Goal: Task Accomplishment & Management: Manage account settings

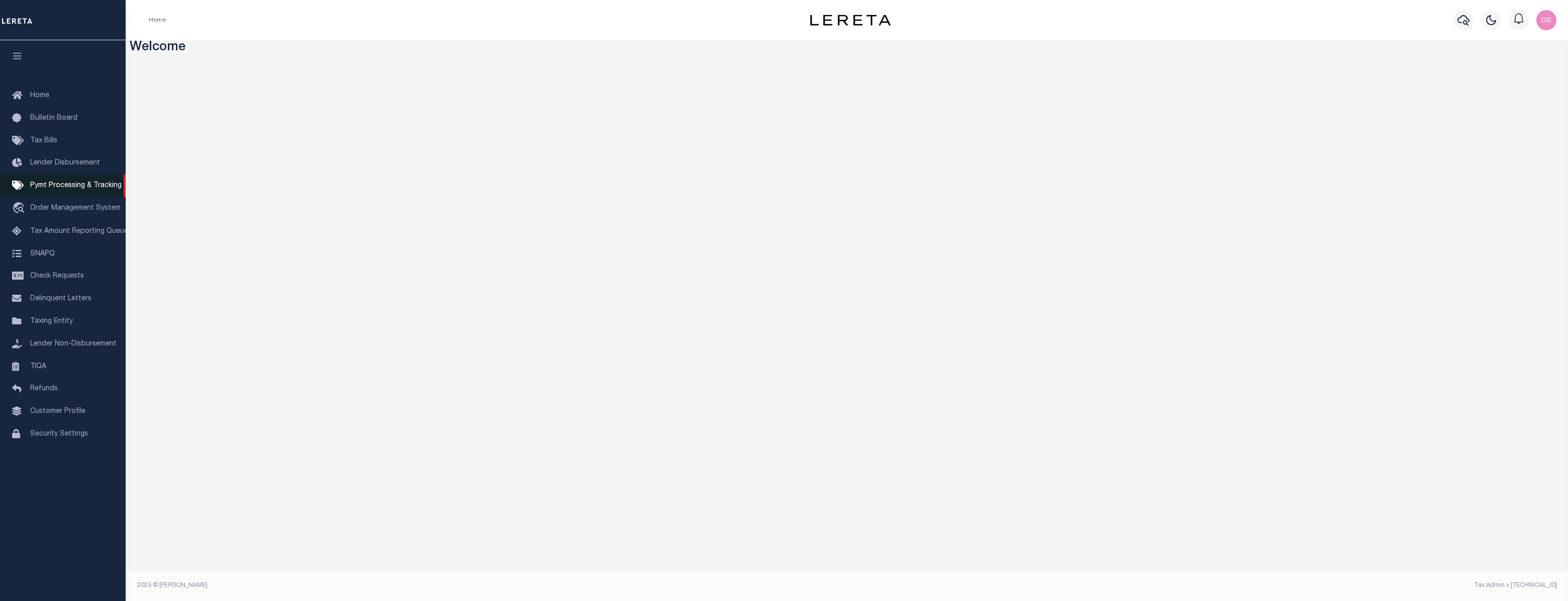
click at [71, 189] on span "Pymt Processing & Tracking" at bounding box center [76, 186] width 91 height 7
click at [84, 185] on span "Pymt Processing & Tracking" at bounding box center [76, 186] width 91 height 7
click at [70, 188] on span "Pymt Processing & Tracking" at bounding box center [76, 186] width 91 height 7
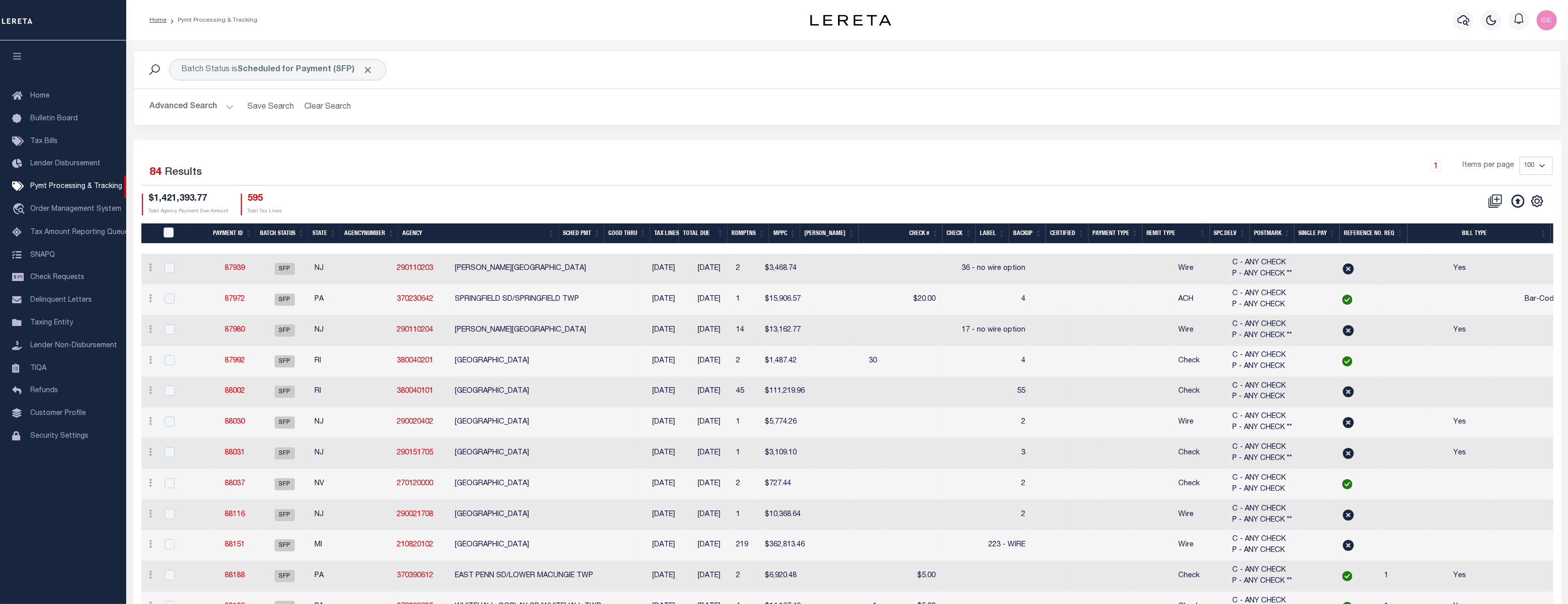
click at [1233, 277] on span "C - ANY CHECK P - ANY CHECK **" at bounding box center [1262, 269] width 59 height 18
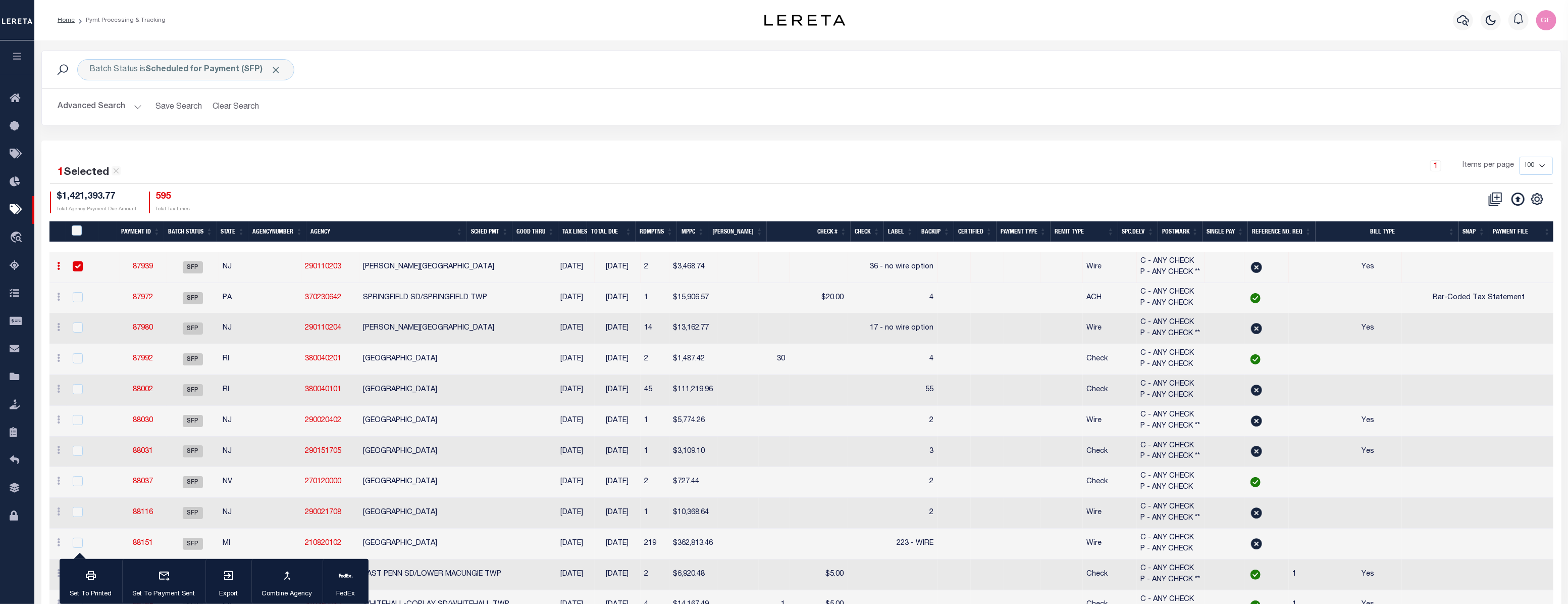
checkbox input "true"
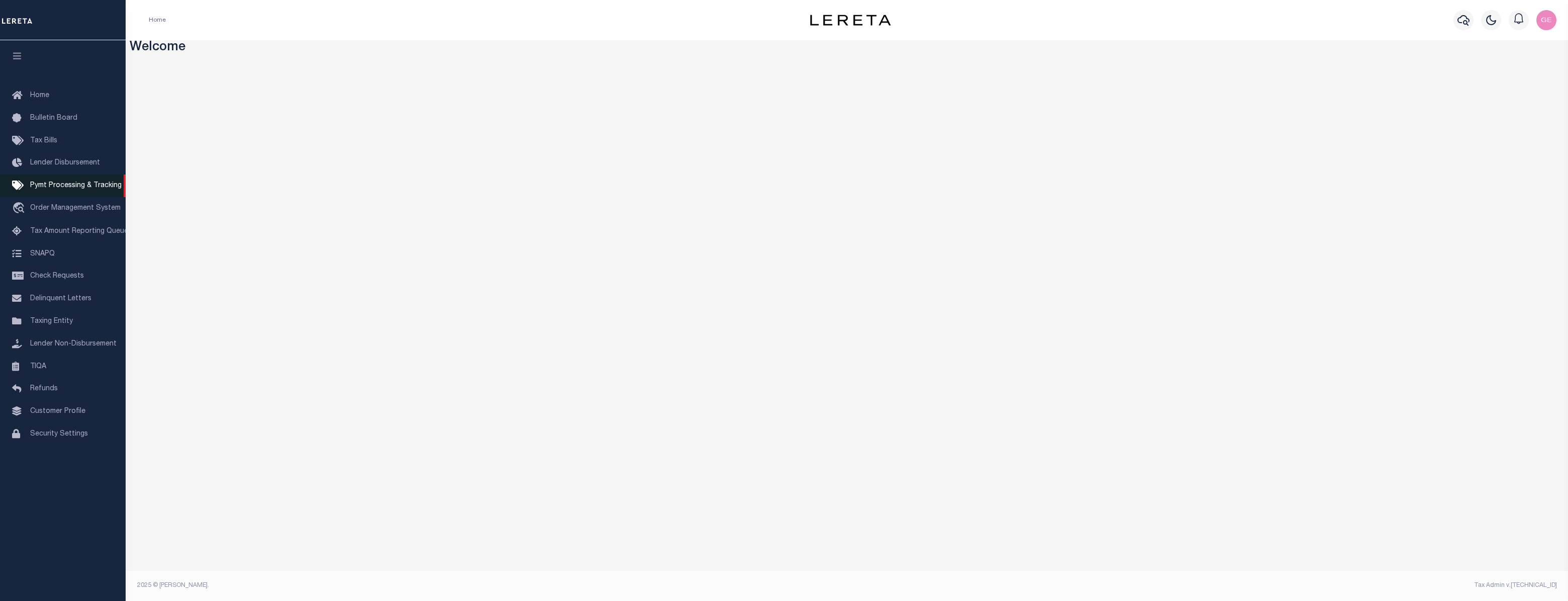
click at [74, 189] on span "Pymt Processing & Tracking" at bounding box center [76, 186] width 91 height 7
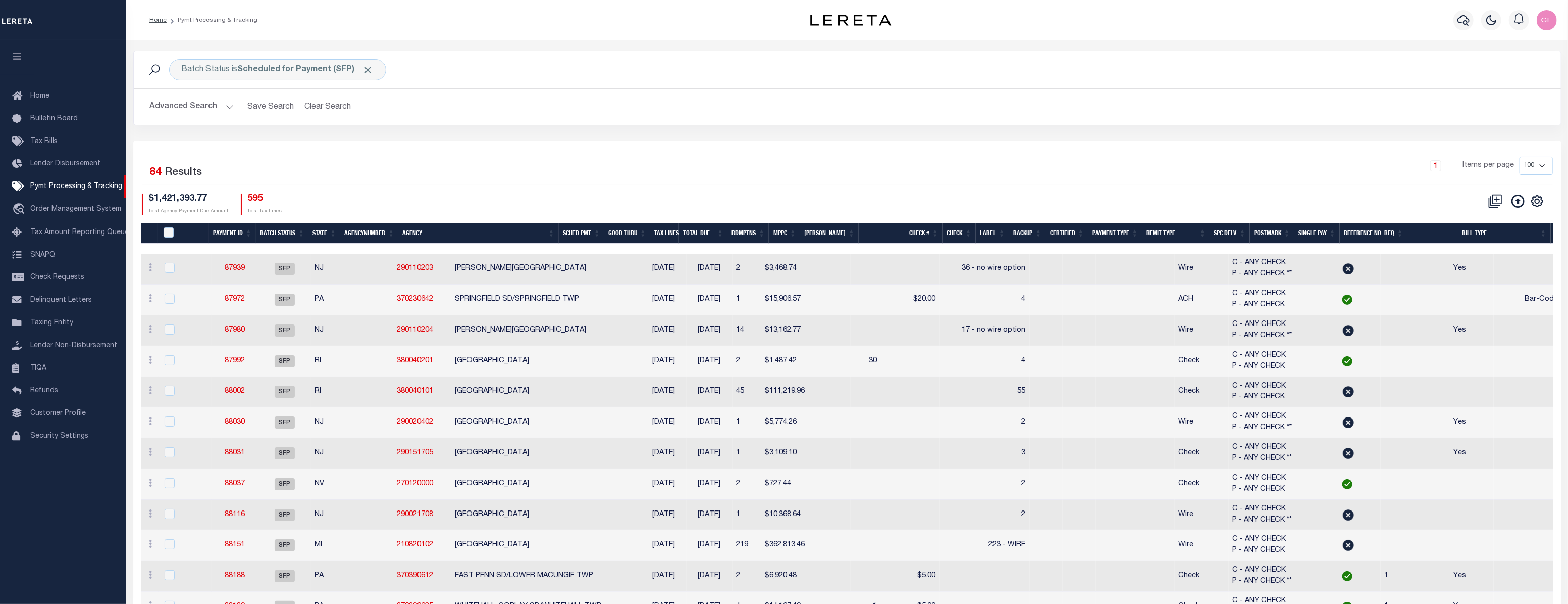
click at [1366, 233] on th "Reference No. Req" at bounding box center [1374, 234] width 68 height 21
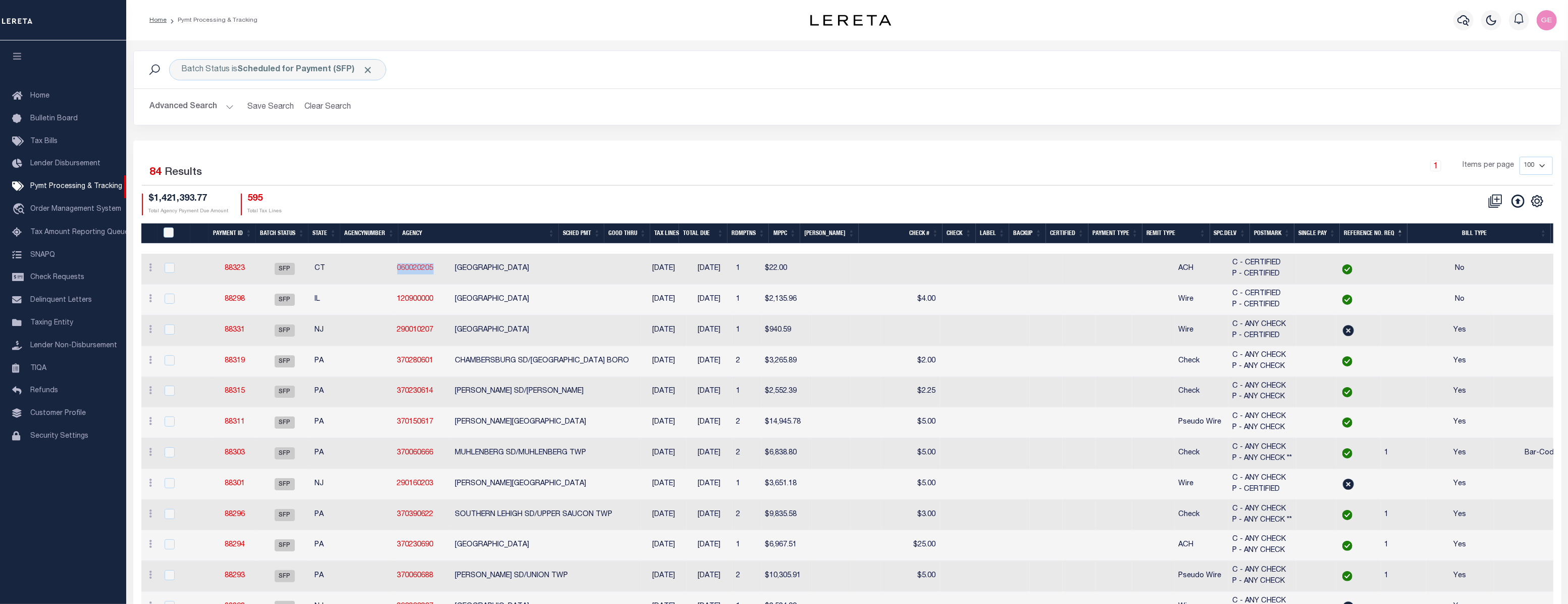
drag, startPoint x: 382, startPoint y: 267, endPoint x: 346, endPoint y: 268, distance: 36.0
click at [393, 268] on td "060020205" at bounding box center [422, 269] width 58 height 31
checkbox input "true"
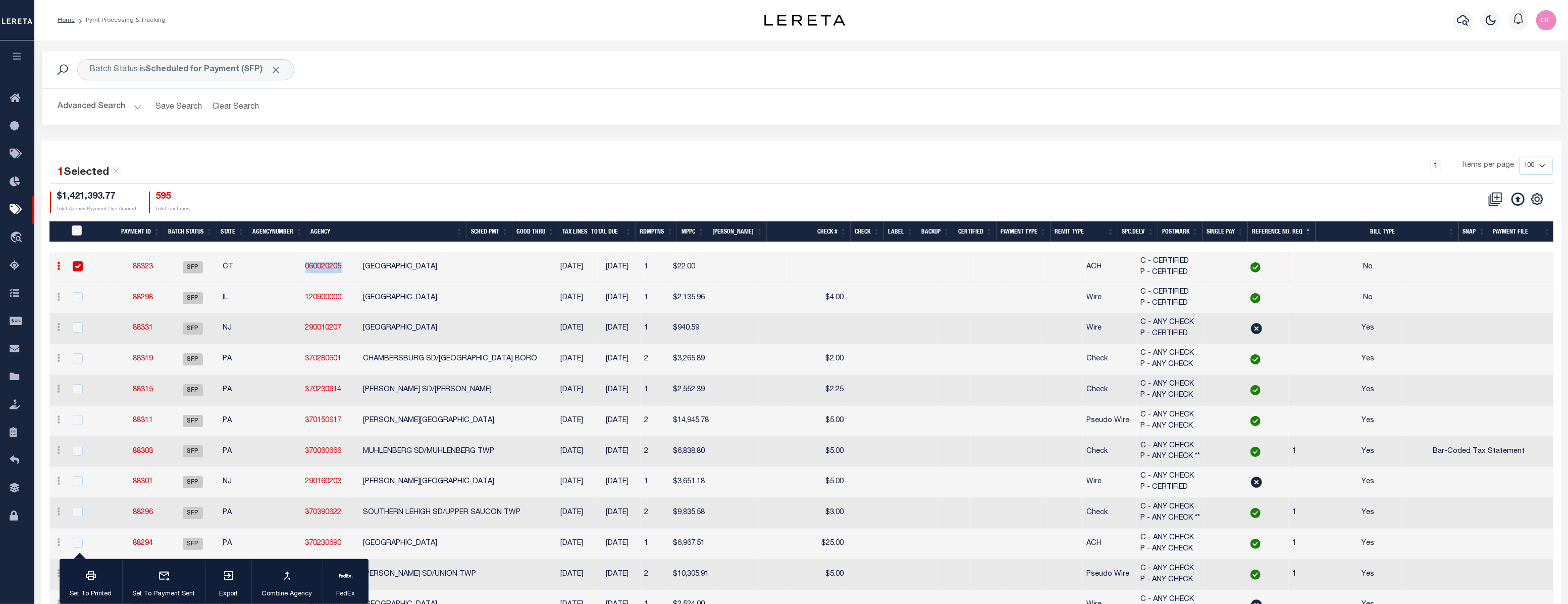
copy link "060020205"
drag, startPoint x: 295, startPoint y: 327, endPoint x: 254, endPoint y: 327, distance: 41.0
click at [301, 327] on td "290010207" at bounding box center [330, 329] width 58 height 31
checkbox input "true"
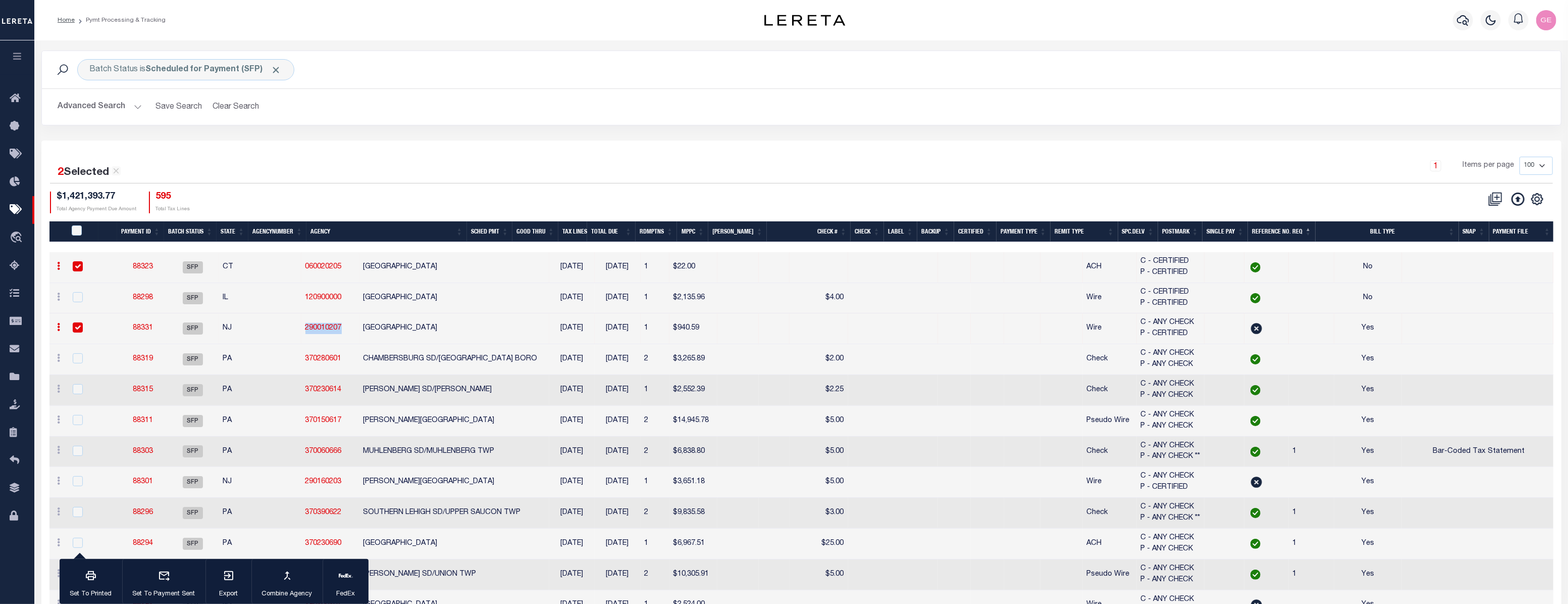
copy link "290010207"
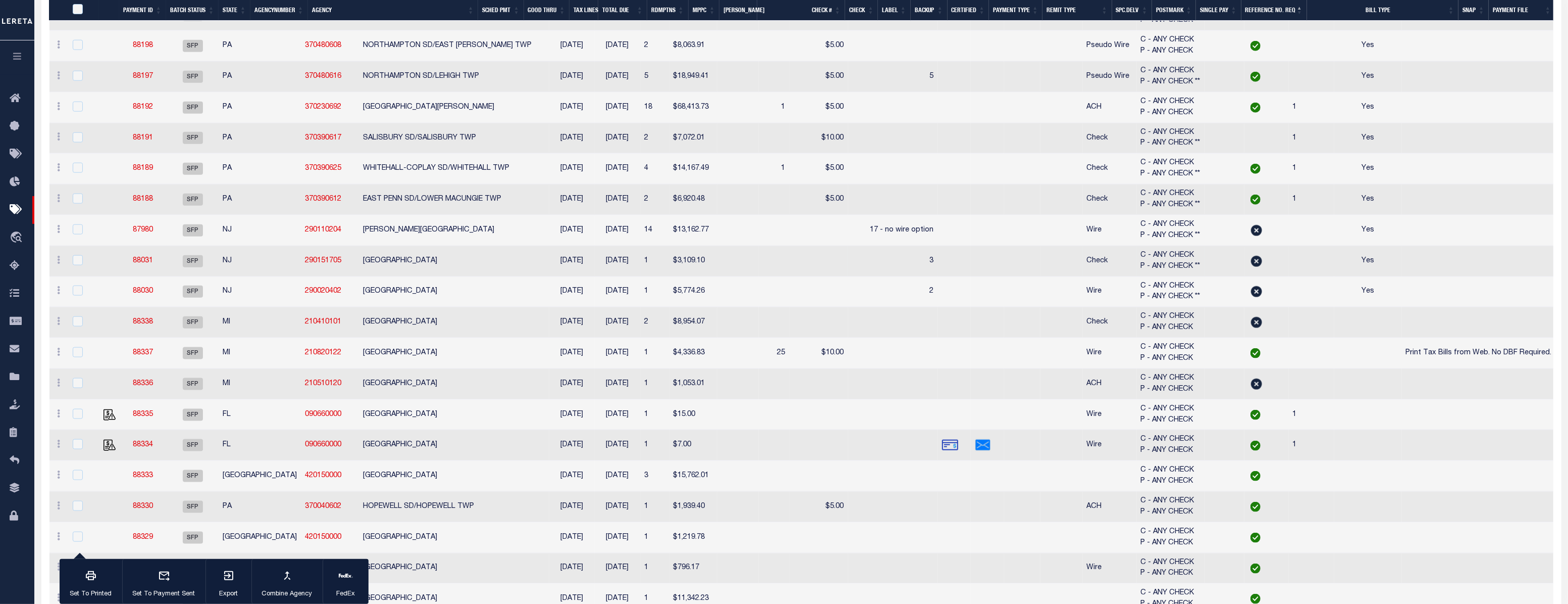
scroll to position [1470, 0]
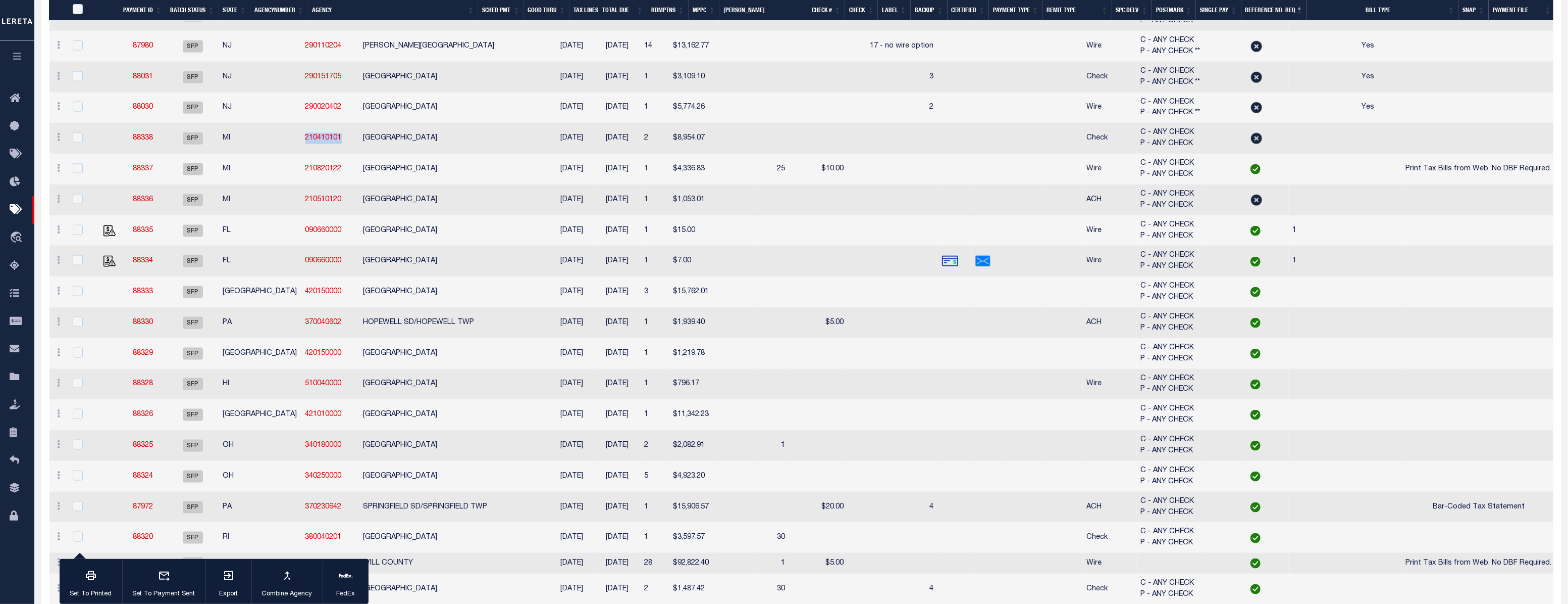
drag, startPoint x: 297, startPoint y: 138, endPoint x: 251, endPoint y: 135, distance: 46.1
click at [301, 135] on td "210410101" at bounding box center [330, 138] width 58 height 31
checkbox input "true"
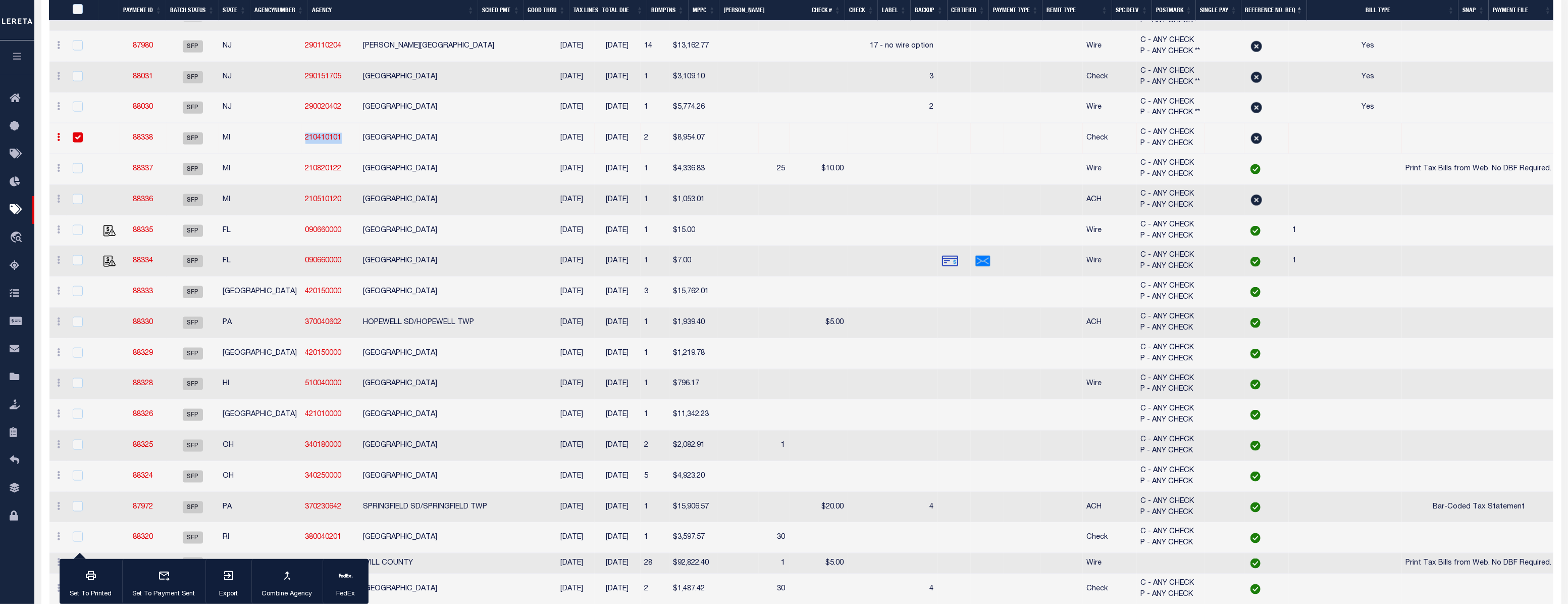
copy link "210410101"
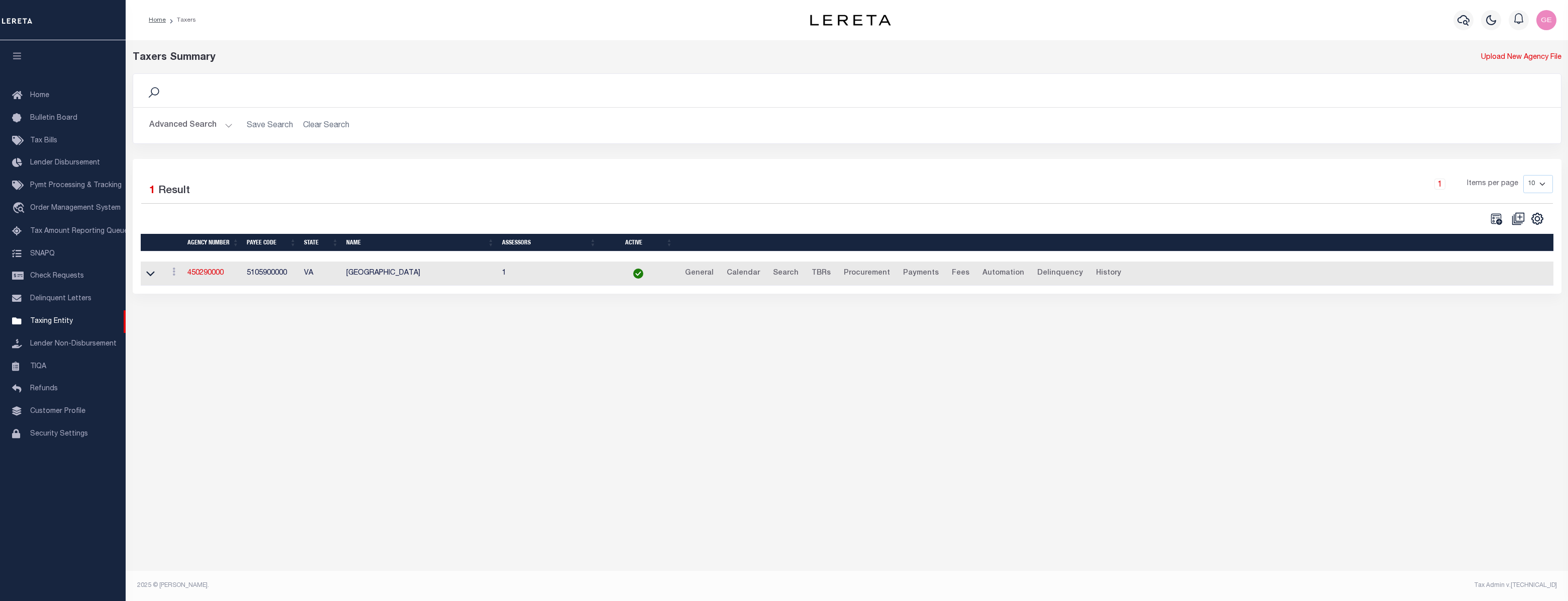
click at [220, 125] on button "Advanced Search" at bounding box center [191, 125] width 83 height 19
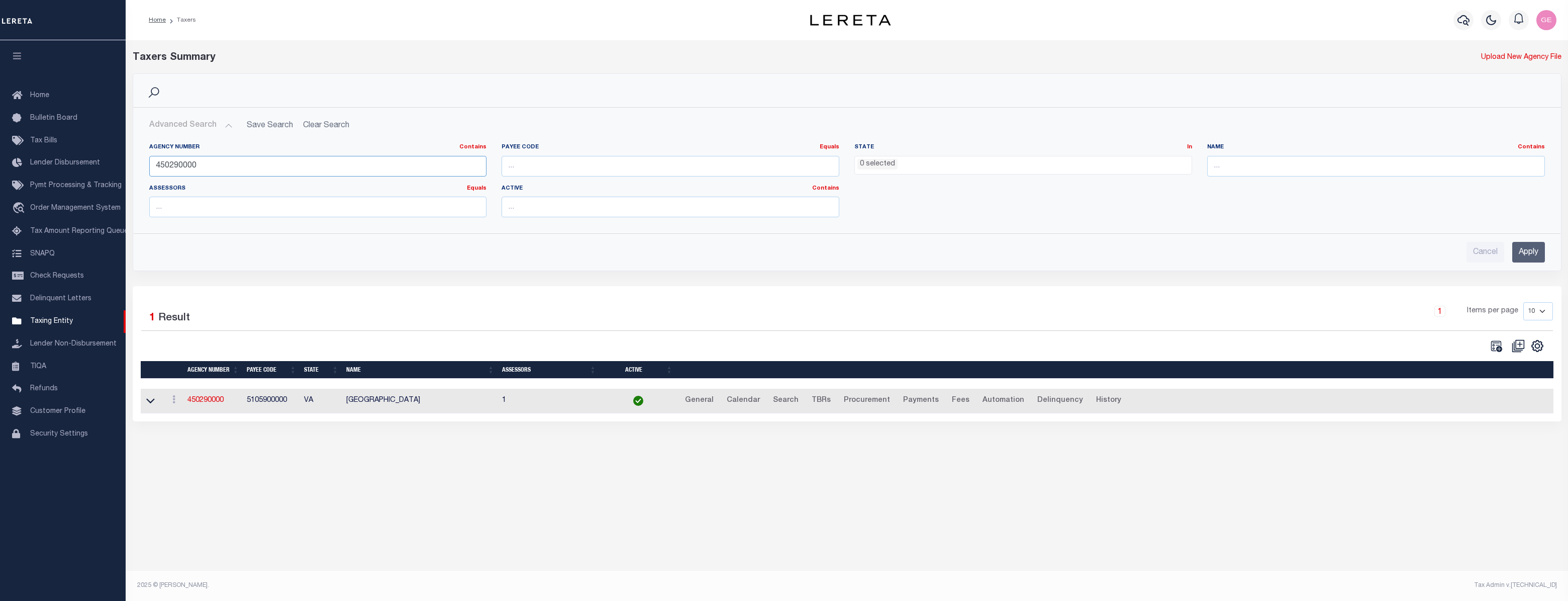
click at [387, 172] on input "450290000" at bounding box center [318, 166] width 338 height 21
paste input "060020205"
type input "060020205"
click at [1536, 255] on input "Apply" at bounding box center [1528, 252] width 33 height 21
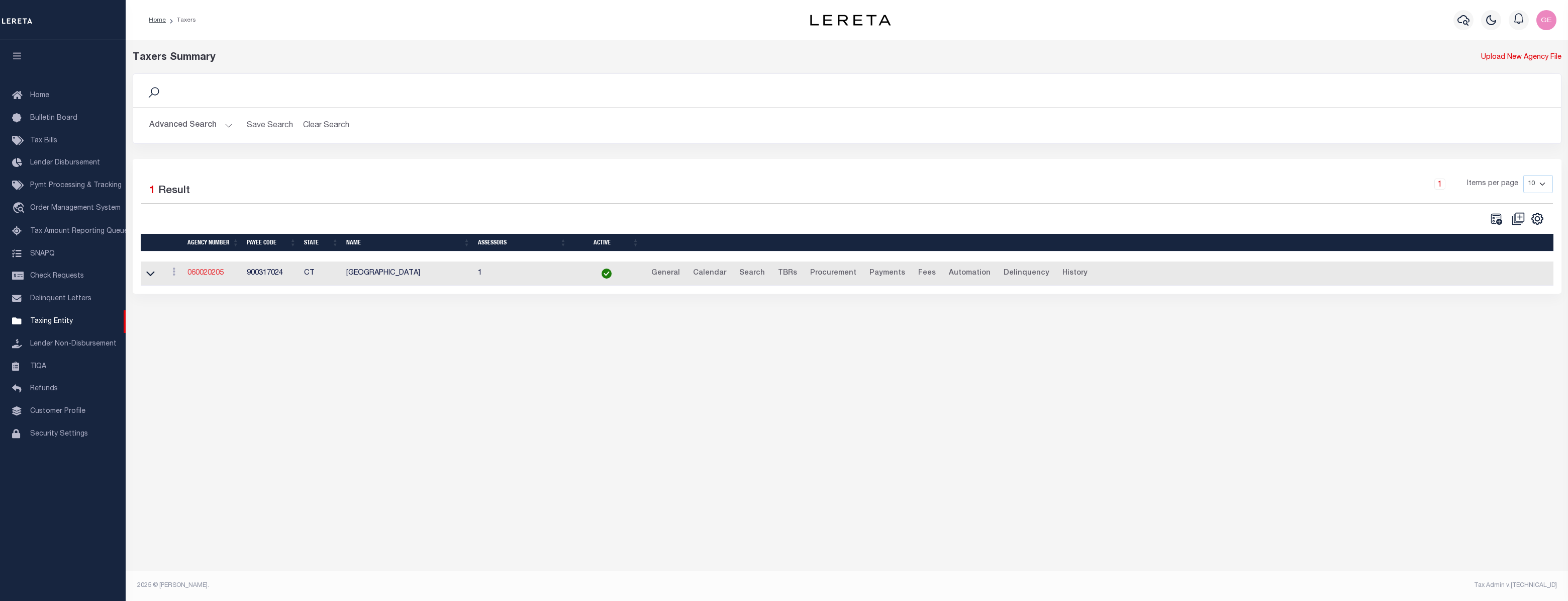
click at [201, 275] on link "060020205" at bounding box center [205, 273] width 36 height 7
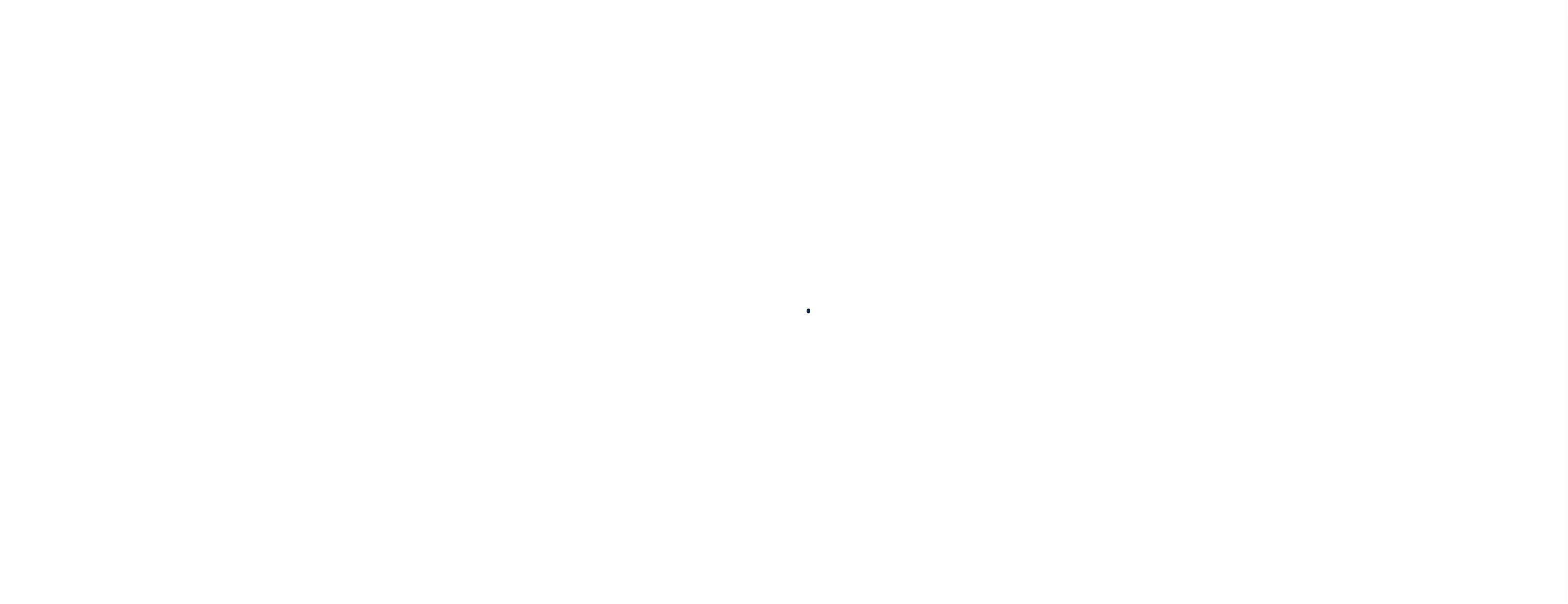
select select
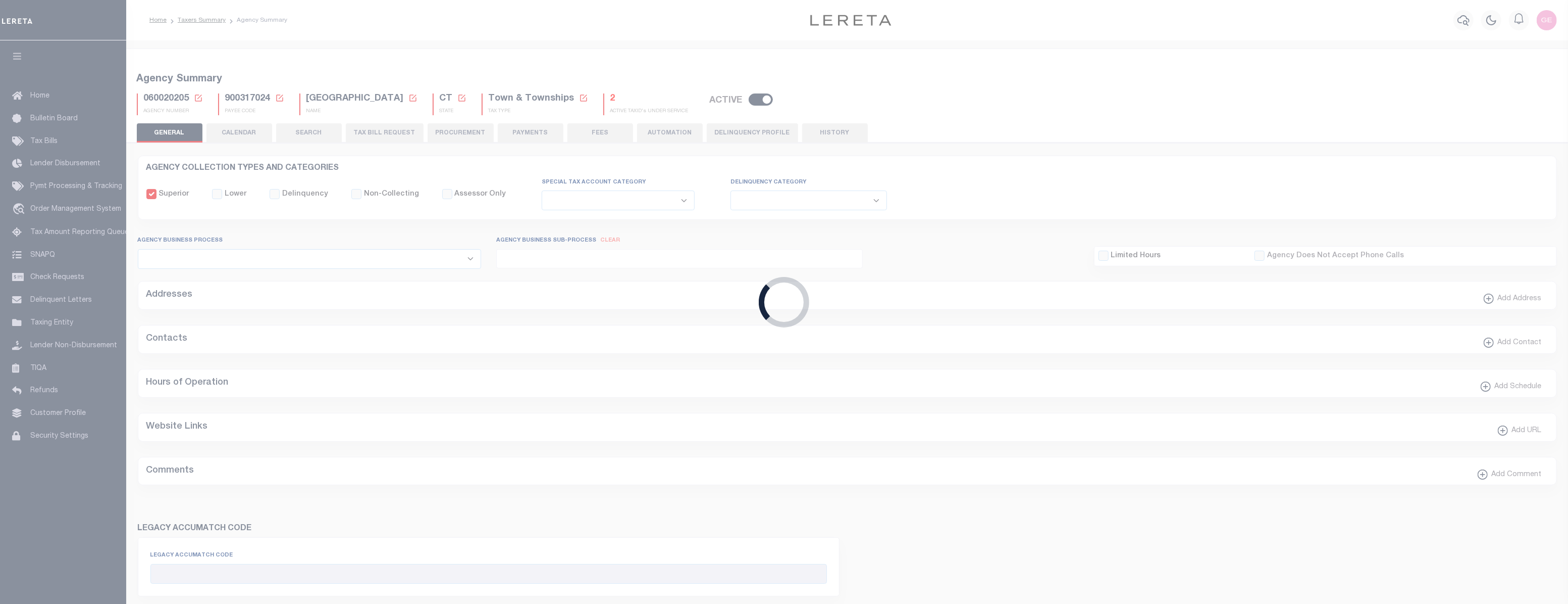
checkbox input "false"
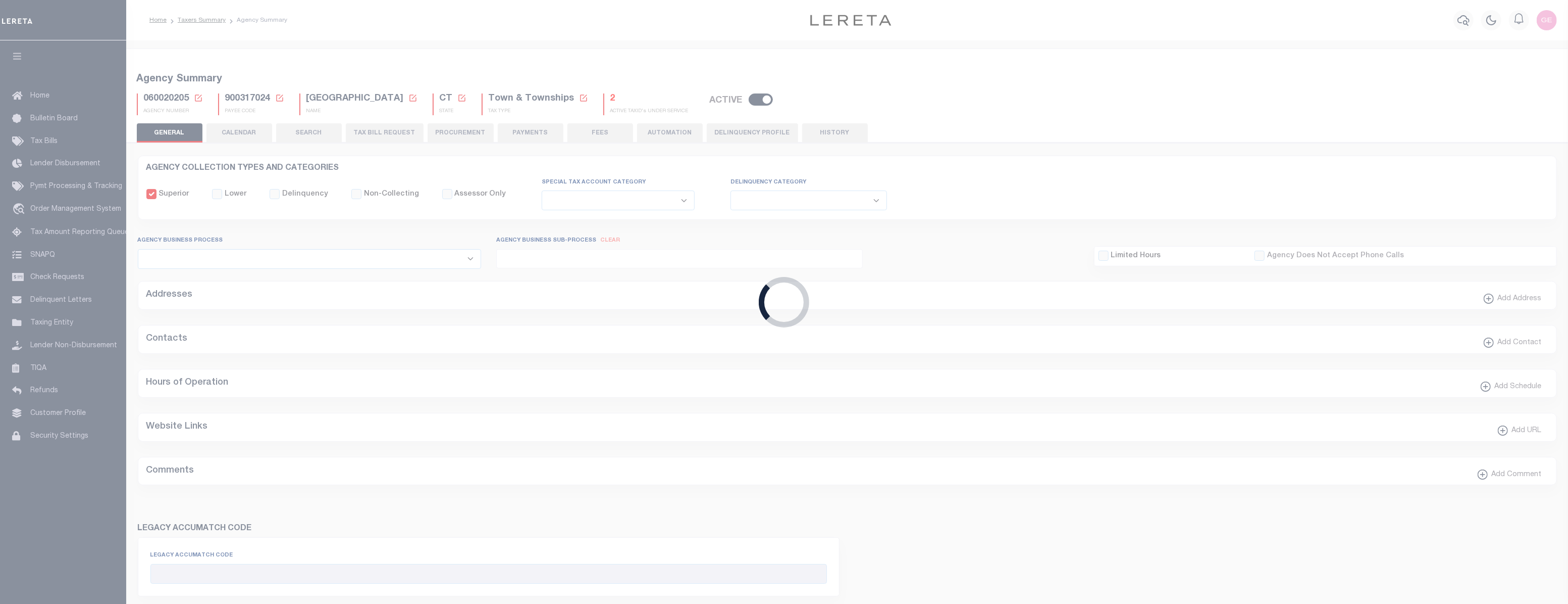
type input "900317024"
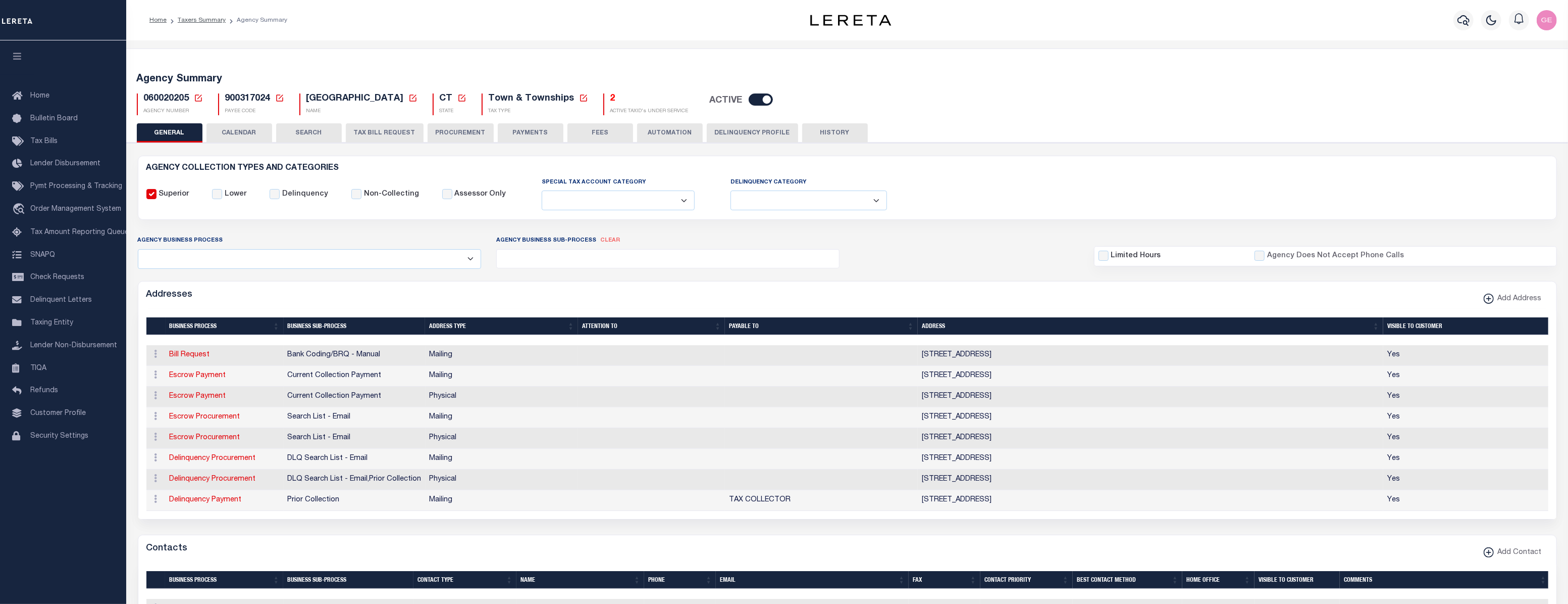
click at [500, 129] on button "PAYMENTS" at bounding box center [530, 132] width 65 height 19
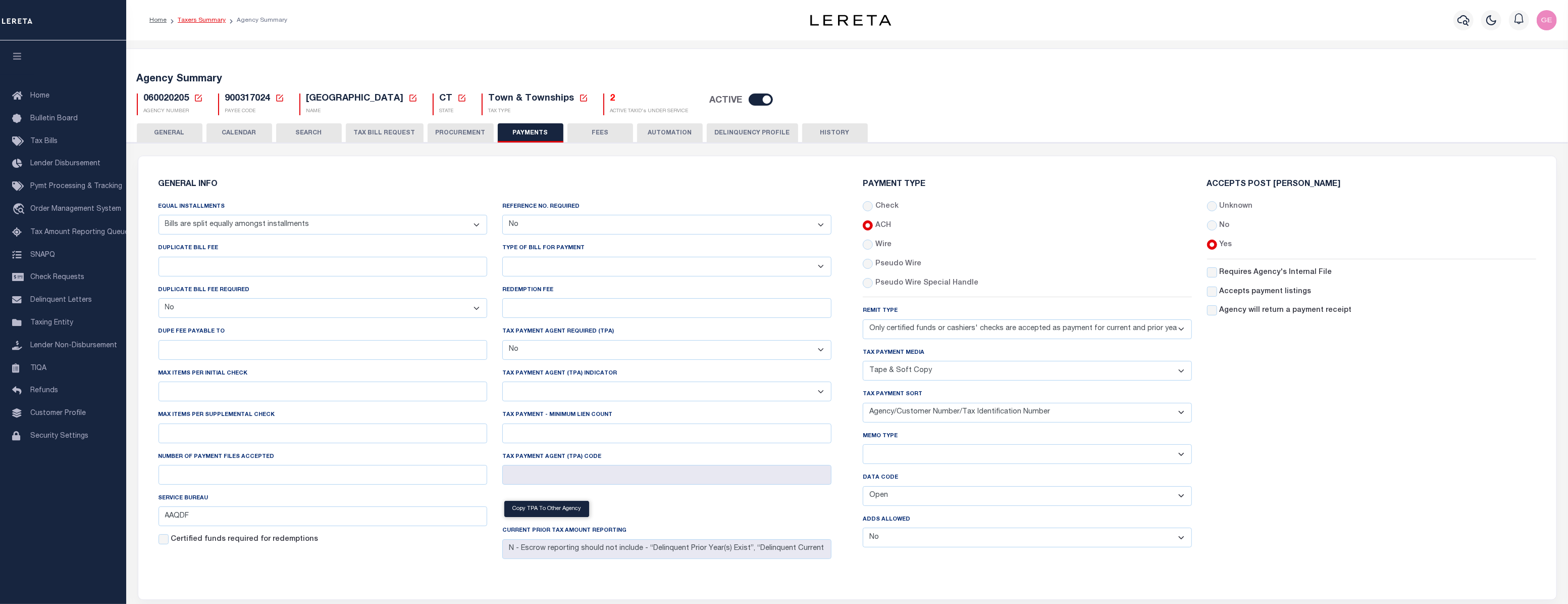
click at [217, 20] on link "Taxers Summary" at bounding box center [202, 20] width 48 height 6
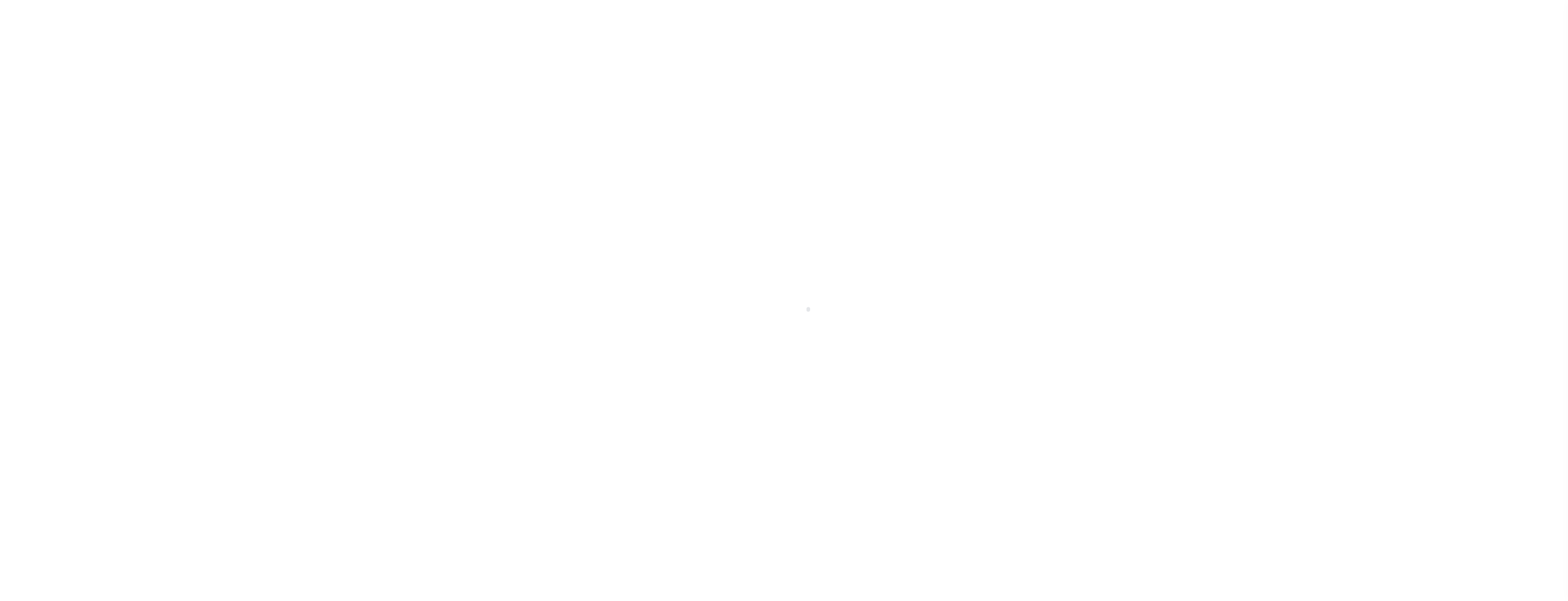
select select
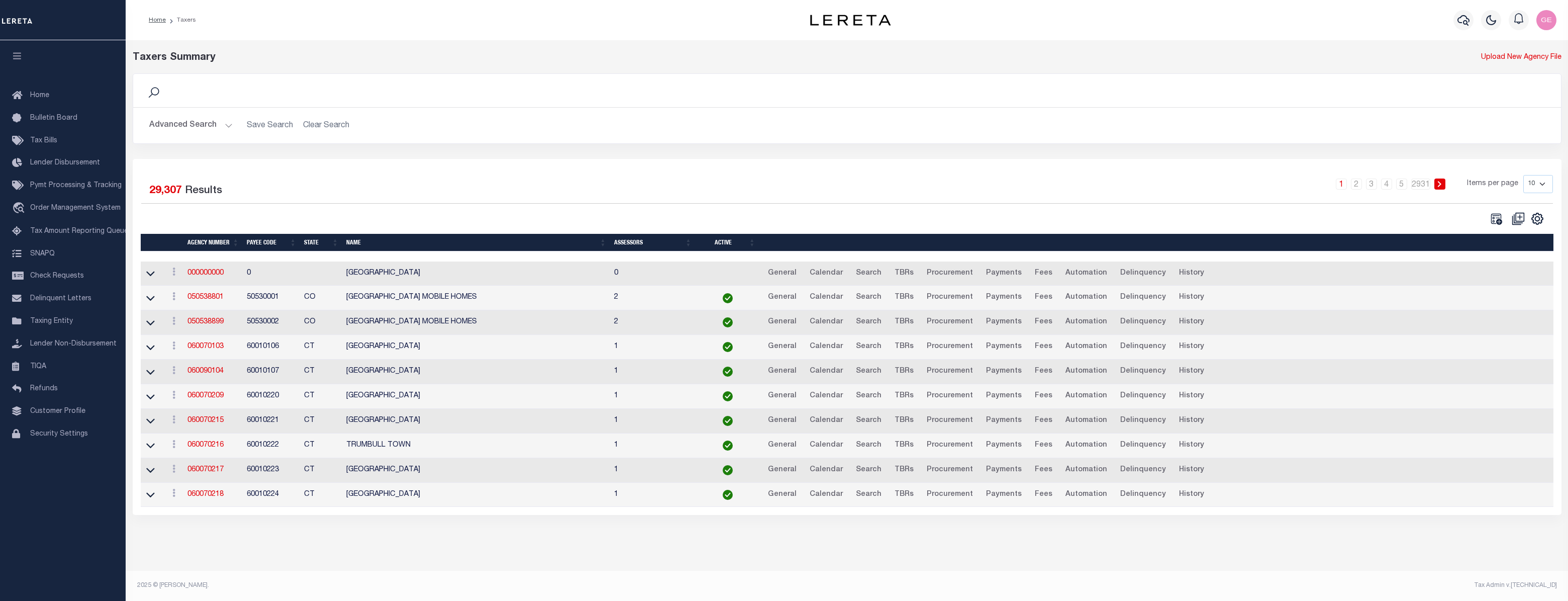
click at [219, 127] on button "Advanced Search" at bounding box center [191, 125] width 83 height 19
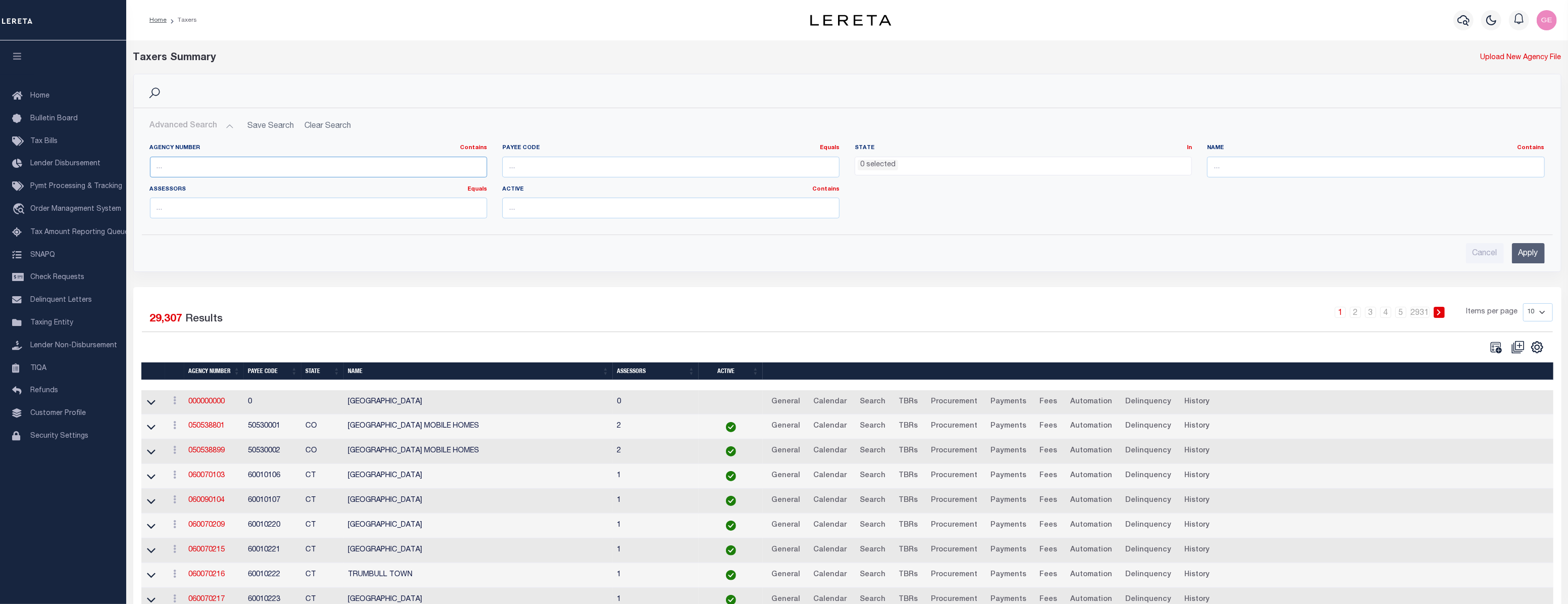
click at [256, 171] on input "text" at bounding box center [319, 167] width 338 height 21
paste input "290010207"
type input "290010207"
click at [1541, 253] on input "Apply" at bounding box center [1529, 253] width 33 height 21
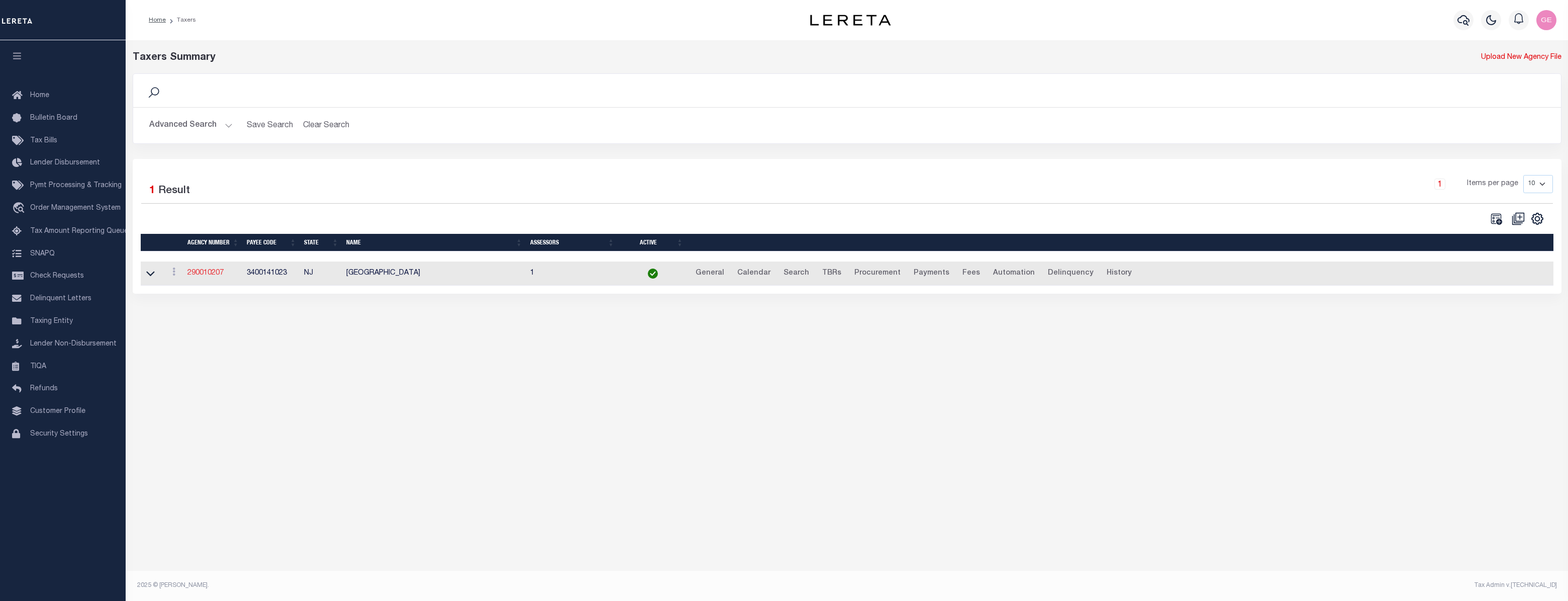
click at [217, 273] on link "290010207" at bounding box center [205, 273] width 36 height 7
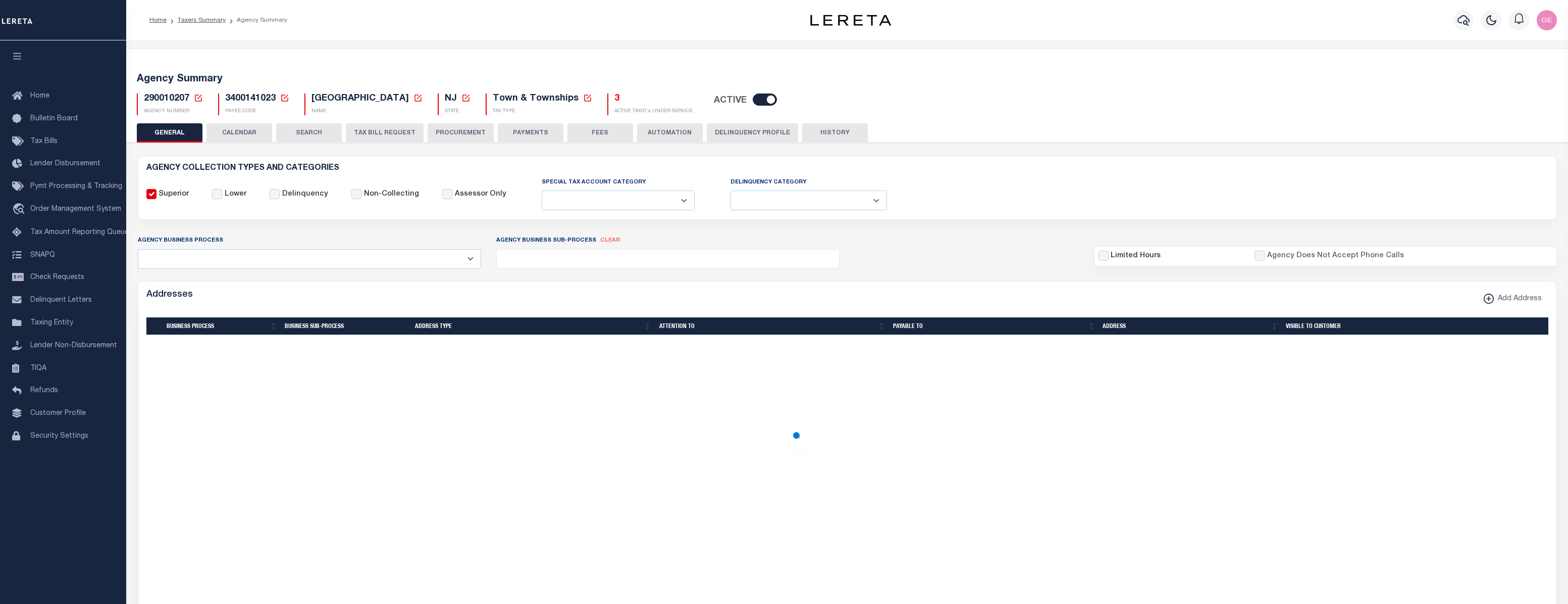
select select
select select "68"
select select "false"
select select "1"
select select "true"
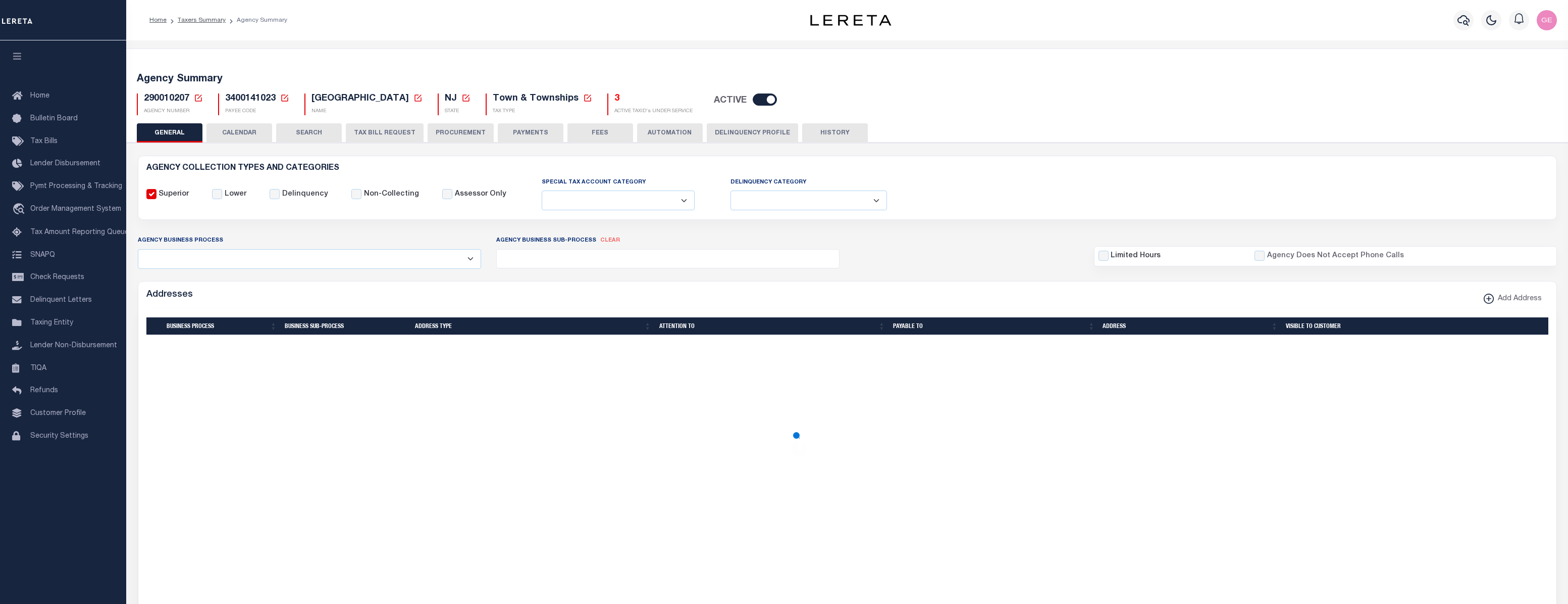
select select "5"
select select "72"
select select "44"
select select "49"
click at [435, 135] on button "PROCUREMENT" at bounding box center [460, 132] width 66 height 19
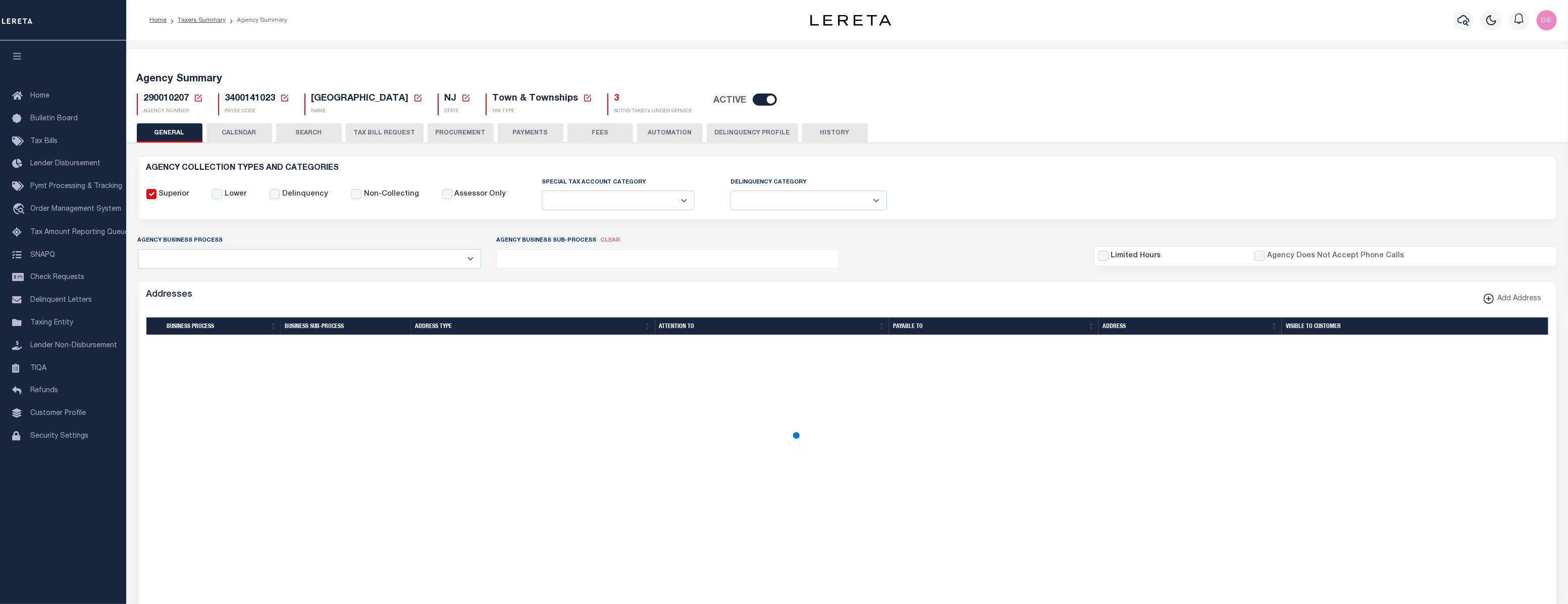
click at [533, 129] on button "PAYMENTS" at bounding box center [530, 132] width 65 height 19
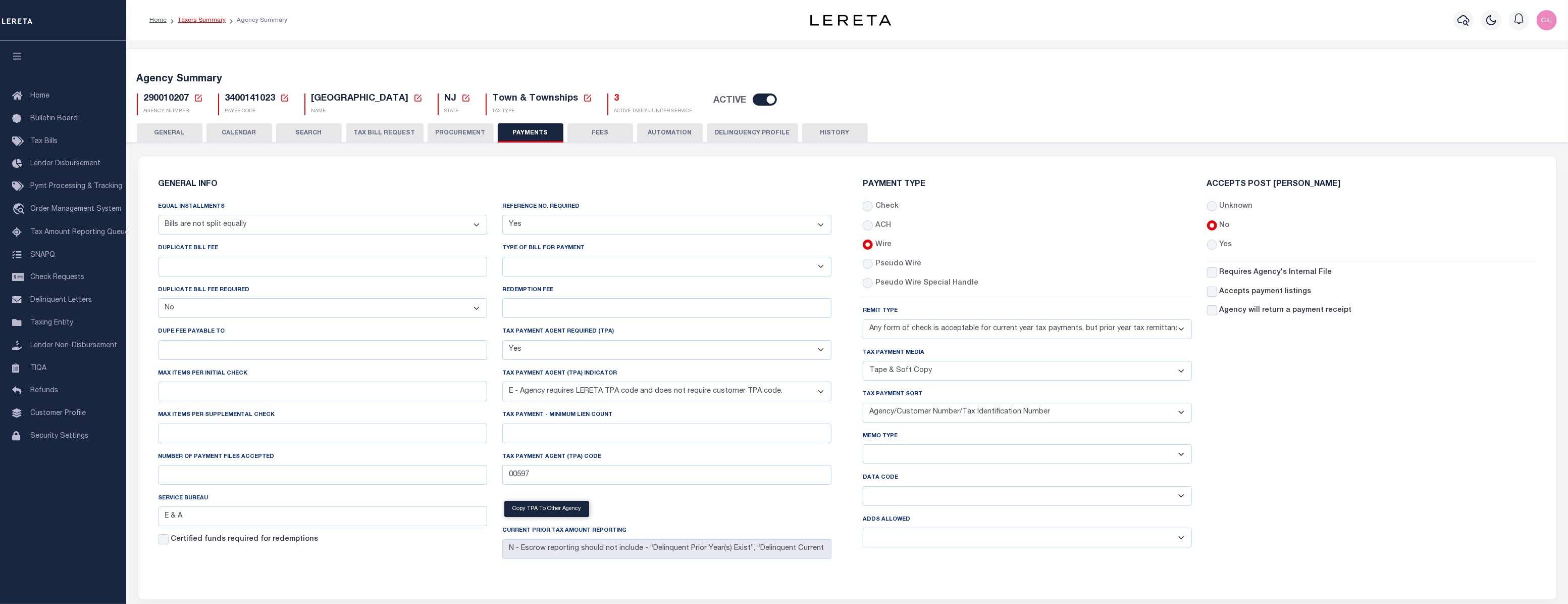
click at [185, 22] on link "Taxers Summary" at bounding box center [202, 20] width 48 height 6
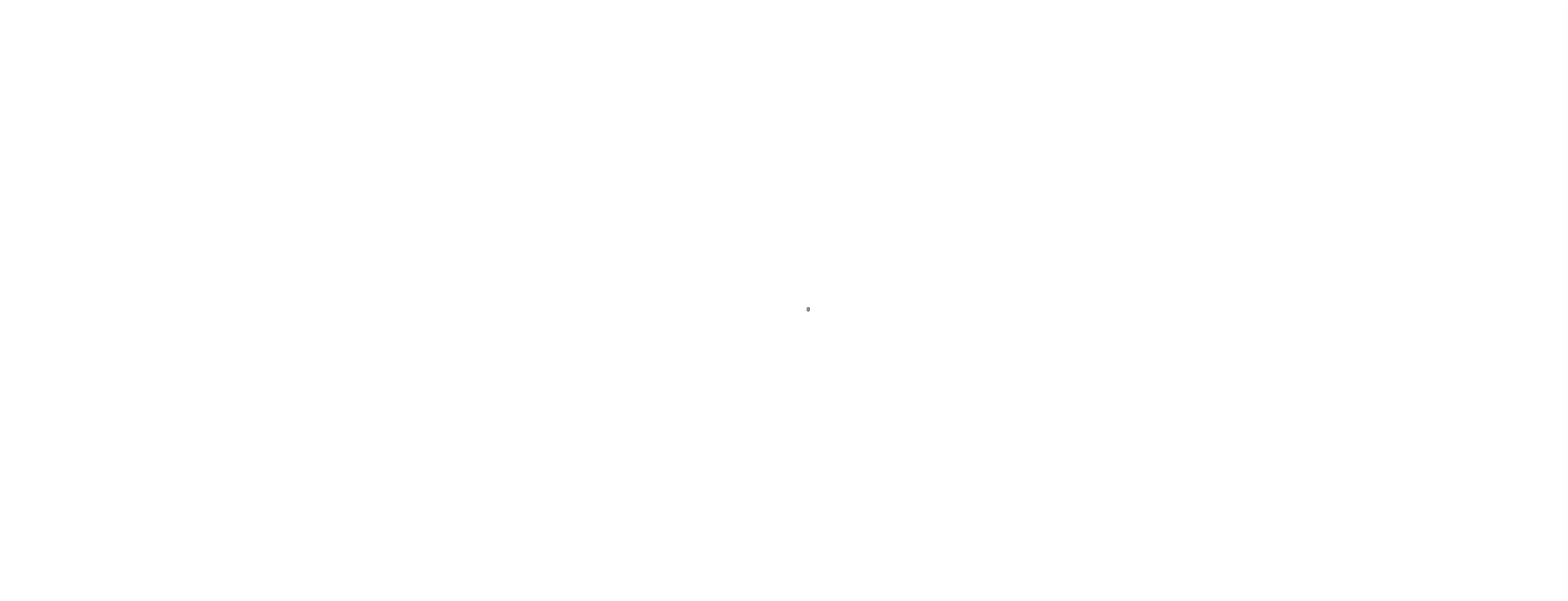
select select
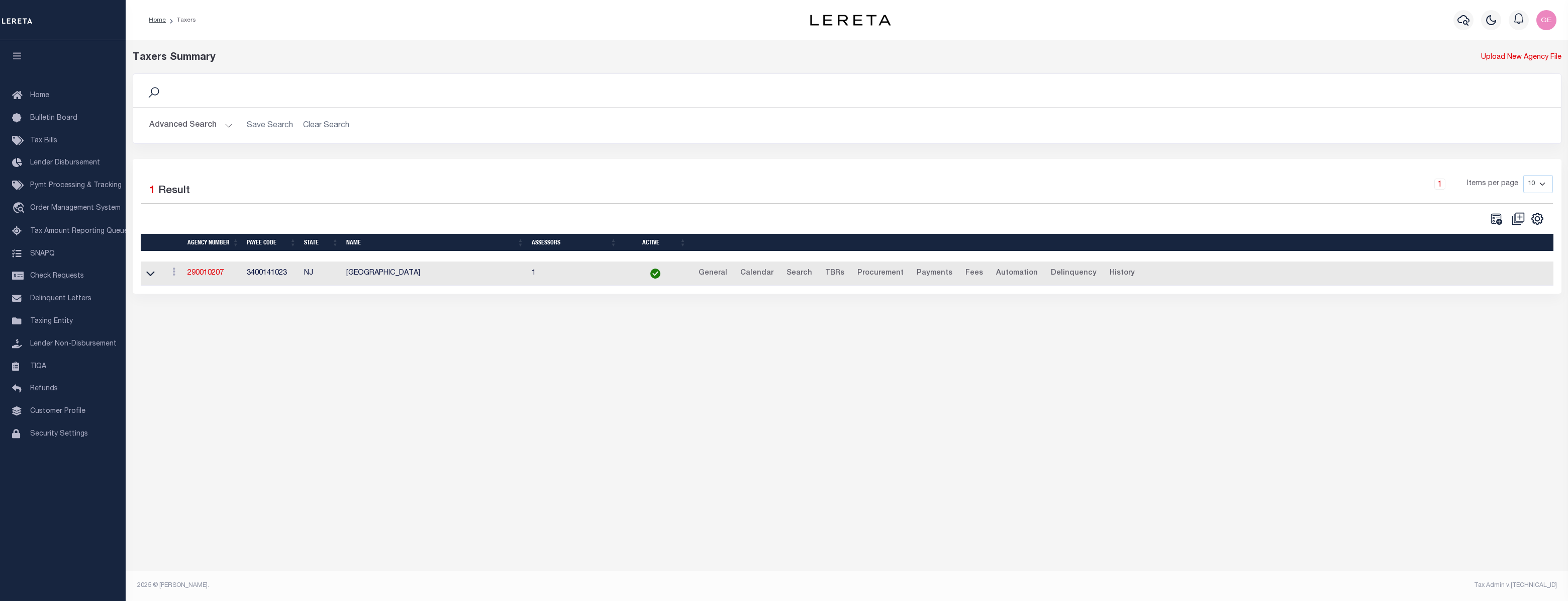
click at [225, 122] on button "Advanced Search" at bounding box center [191, 125] width 83 height 19
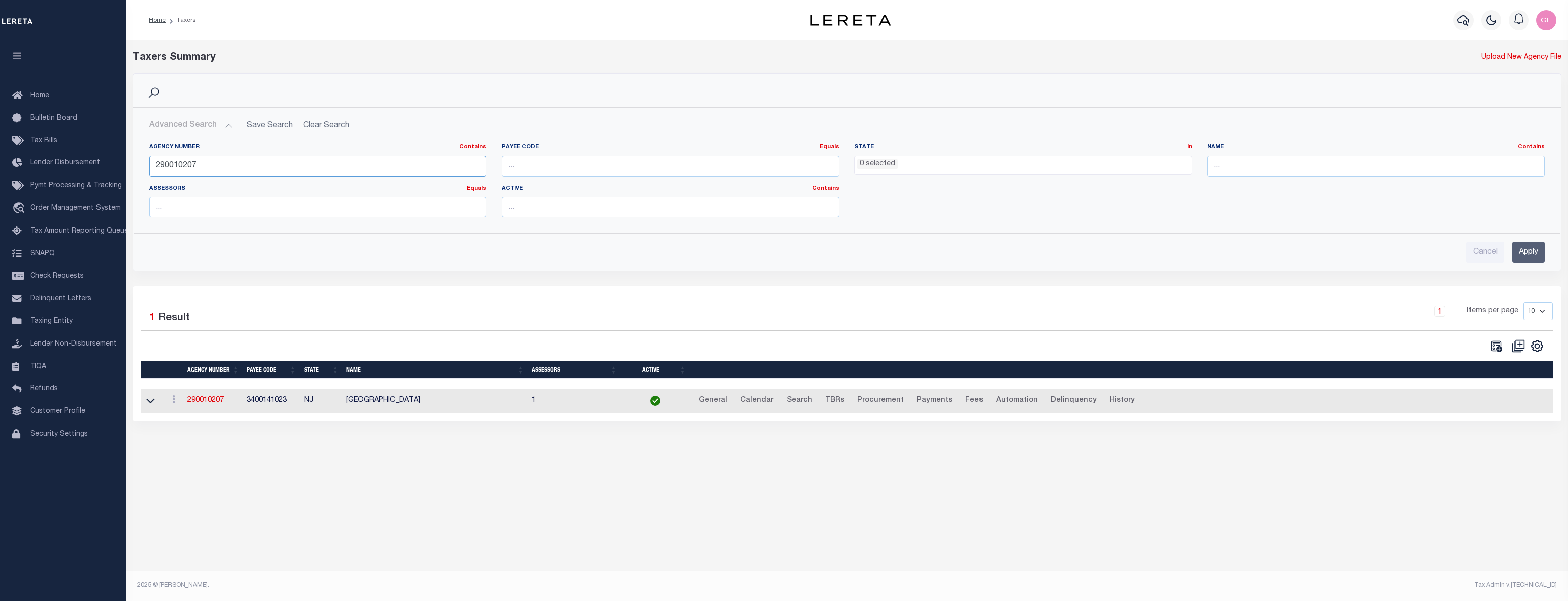
click at [313, 174] on input "290010207" at bounding box center [318, 166] width 338 height 21
paste input "10410101"
type input "210410101"
click at [1521, 252] on input "Apply" at bounding box center [1528, 252] width 33 height 21
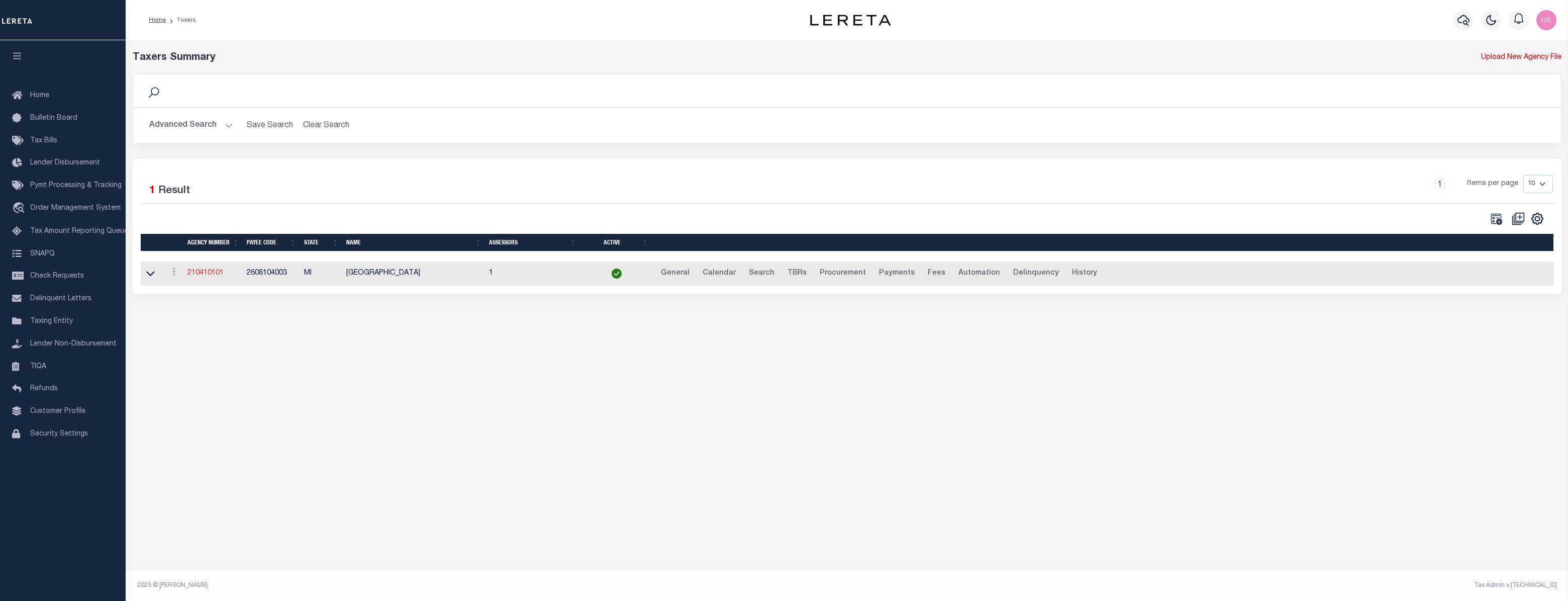
click at [210, 275] on link "210410101" at bounding box center [205, 273] width 36 height 7
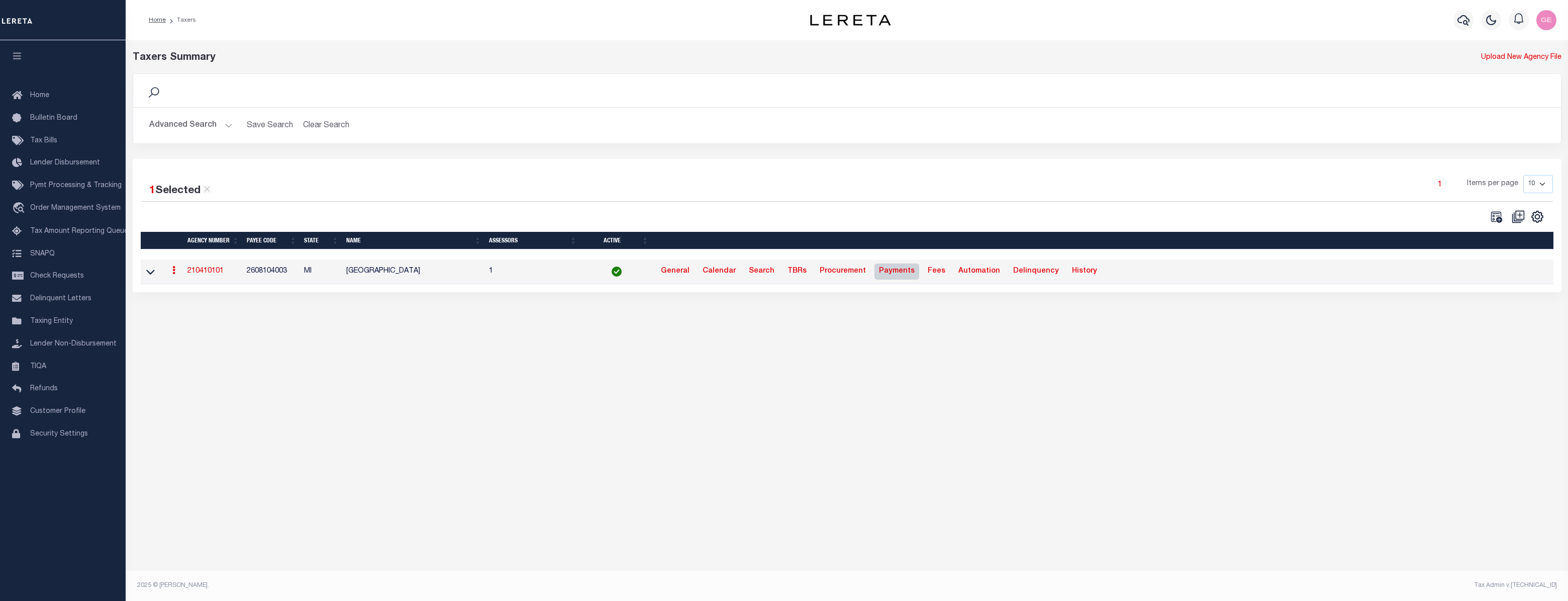
click at [889, 275] on link "Payments" at bounding box center [897, 272] width 44 height 16
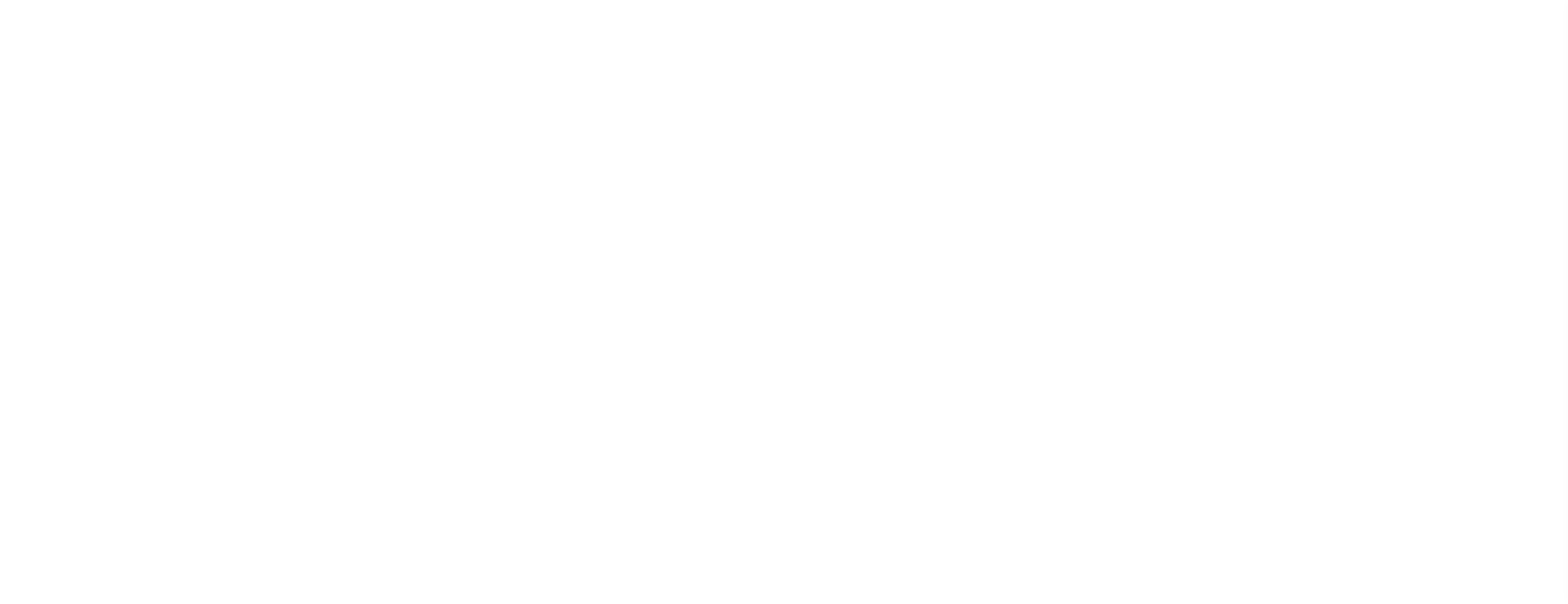
select select "68"
select select "false"
checkbox input "false"
select select "true"
select select "5"
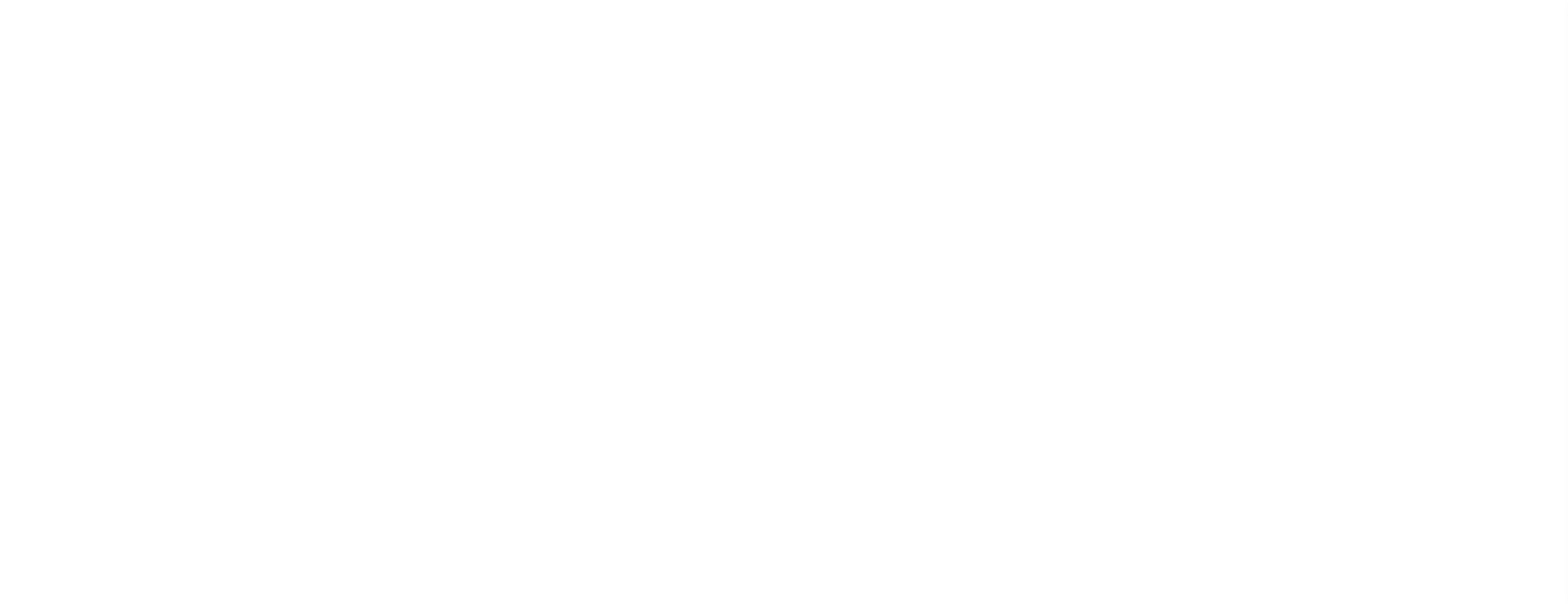
type input "LERTA"
type input "B - Escrow reporting includes - “Delinquent Prior Year(s) Exist”, “Delinquent C…"
radio input "true"
select select "70"
select select "44"
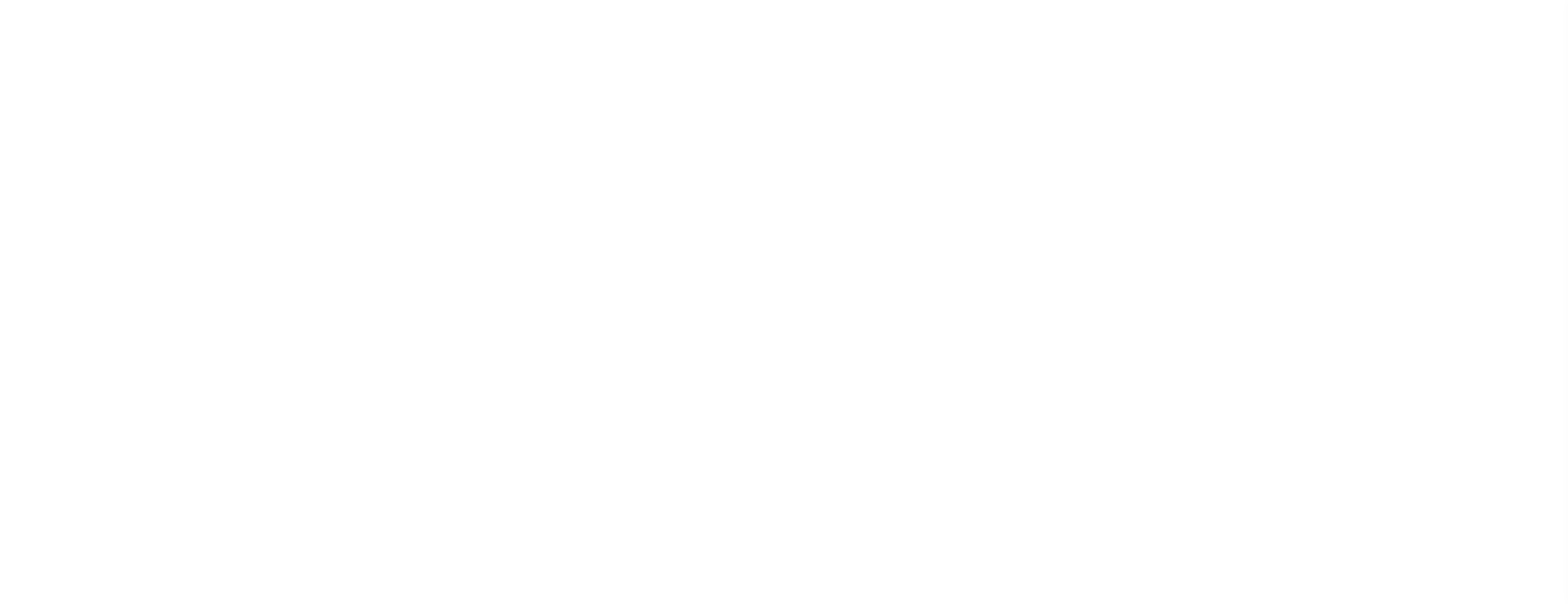
select select "49"
radio input "false"
radio input "true"
checkbox input "false"
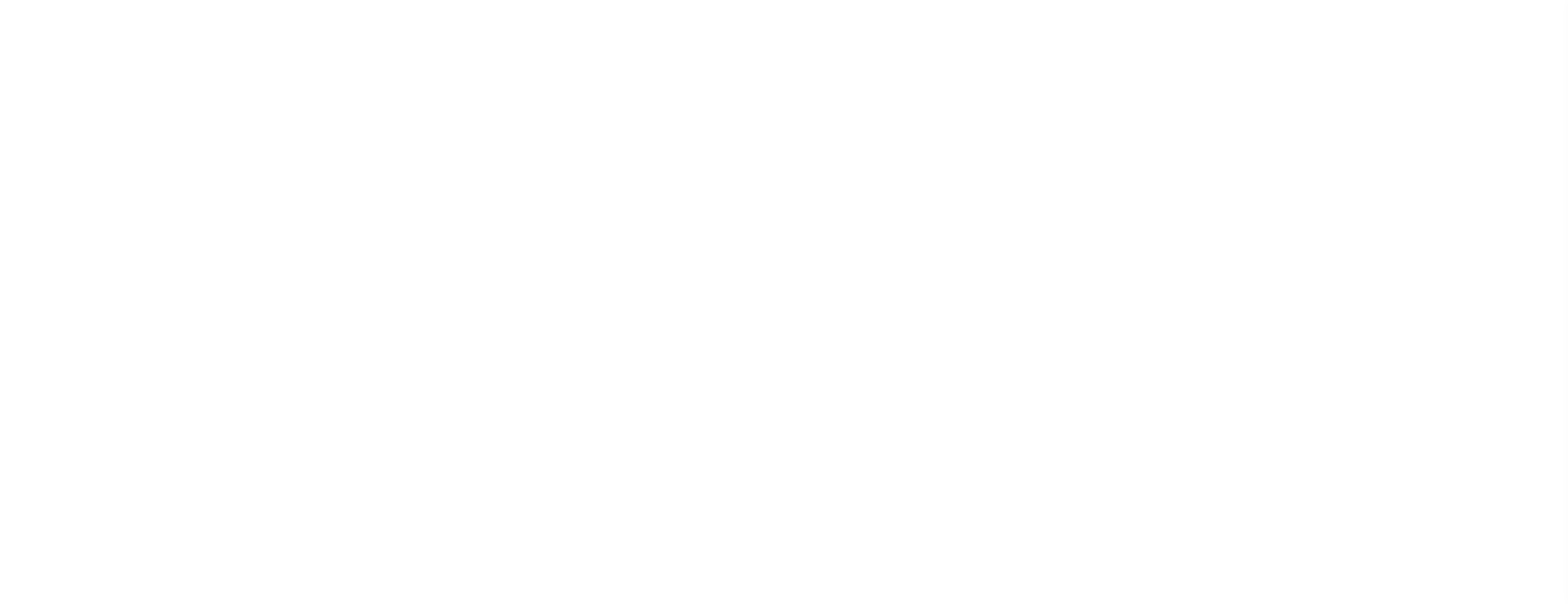
checkbox input "false"
